Goal: Information Seeking & Learning: Learn about a topic

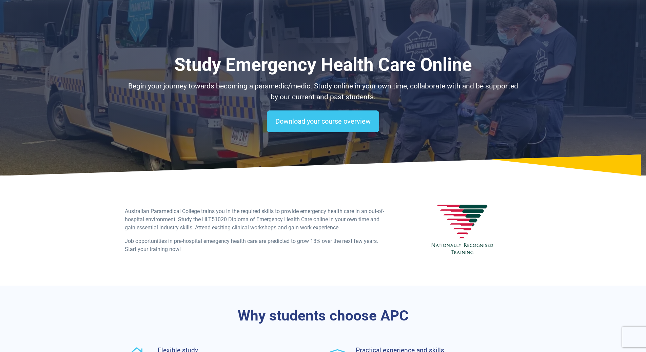
select select "**********"
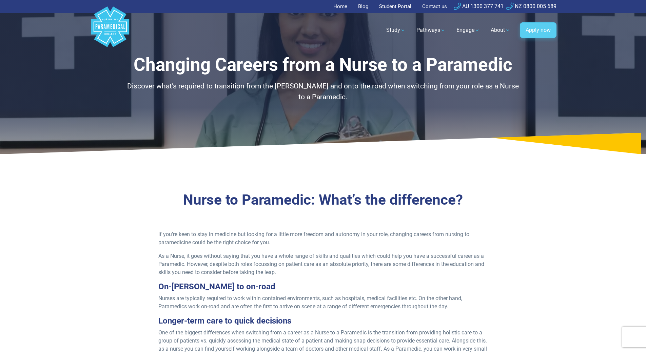
click at [530, 26] on link "Apply now" at bounding box center [538, 30] width 37 height 16
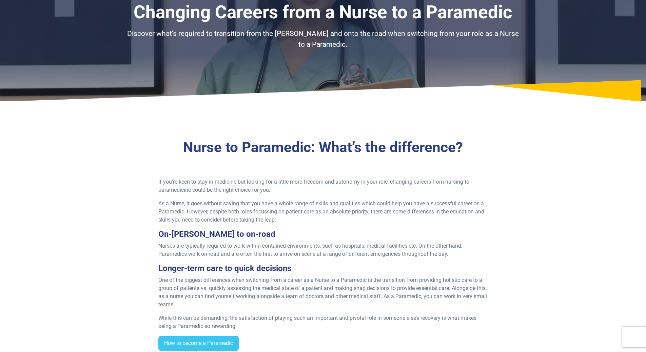
scroll to position [170, 0]
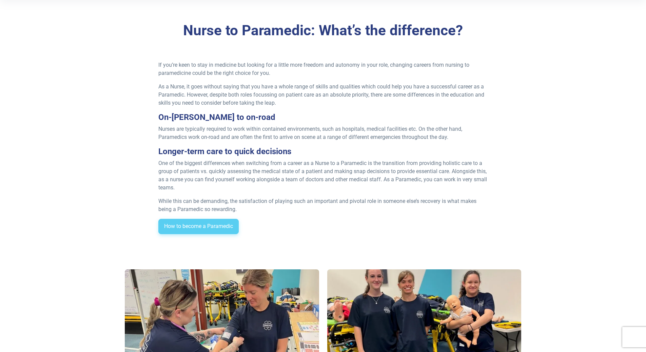
click at [212, 231] on link "How to become a Paramedic" at bounding box center [198, 227] width 80 height 16
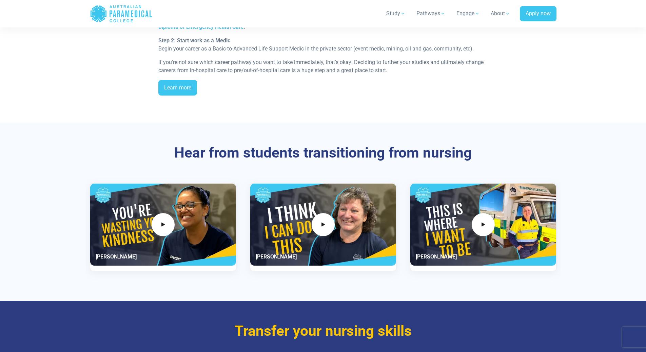
scroll to position [814, 0]
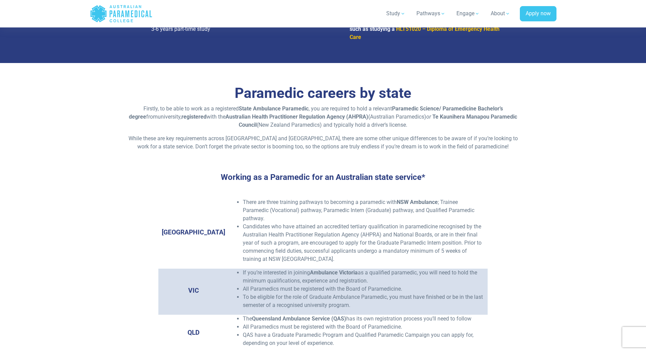
scroll to position [949, 0]
